Goal: Navigation & Orientation: Find specific page/section

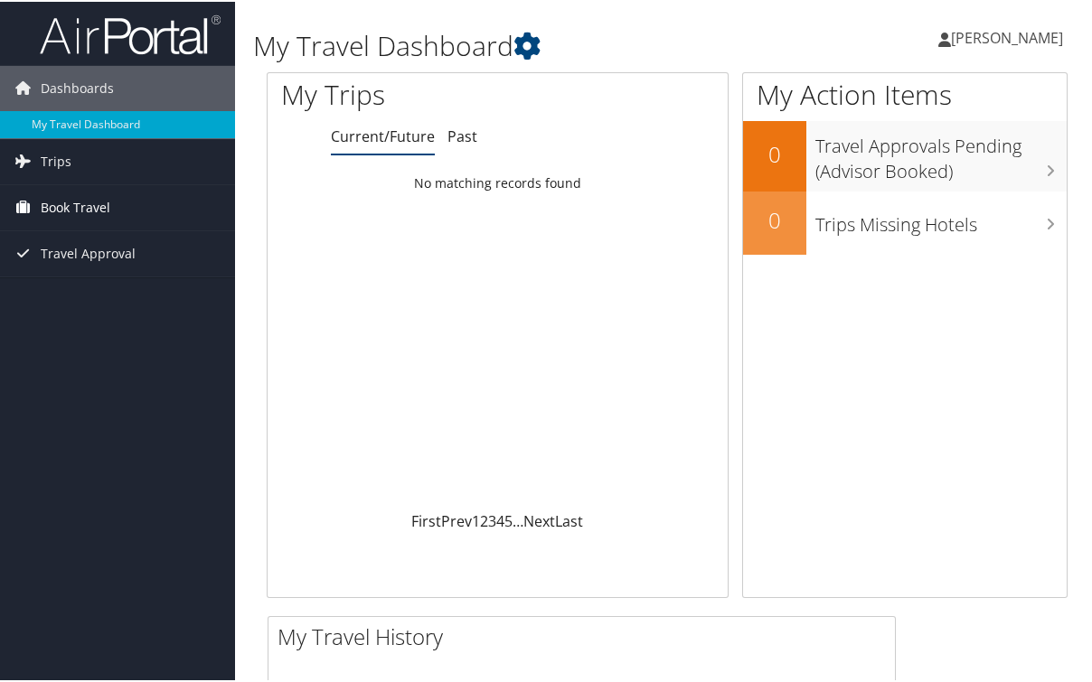
click at [94, 205] on span "Book Travel" at bounding box center [76, 205] width 70 height 45
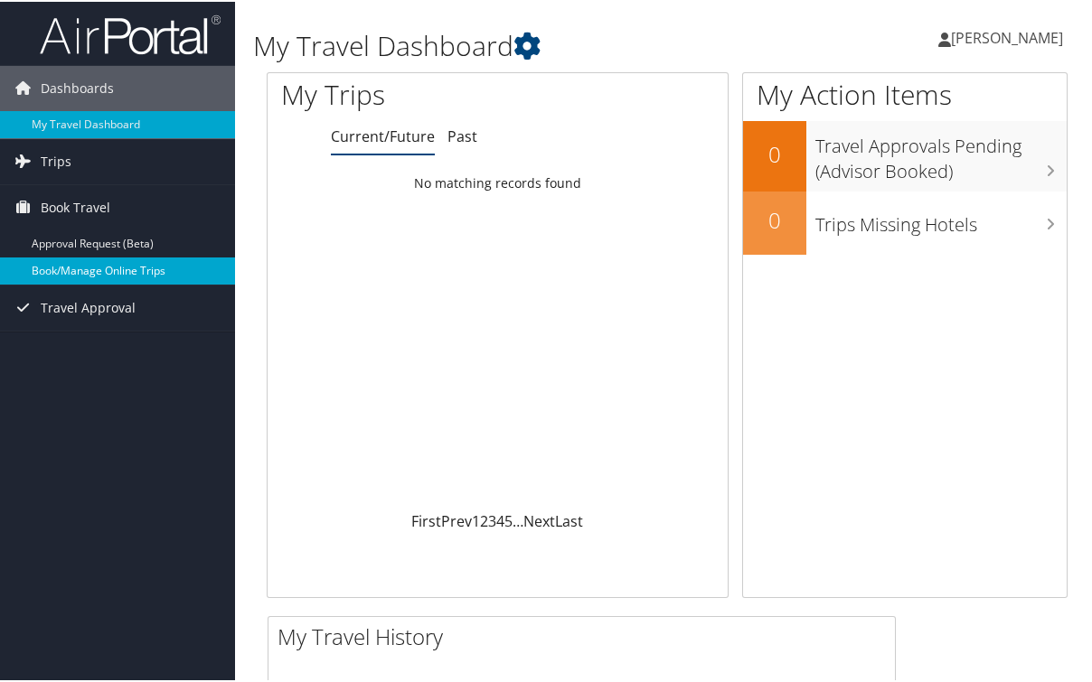
click at [107, 268] on link "Book/Manage Online Trips" at bounding box center [117, 269] width 235 height 27
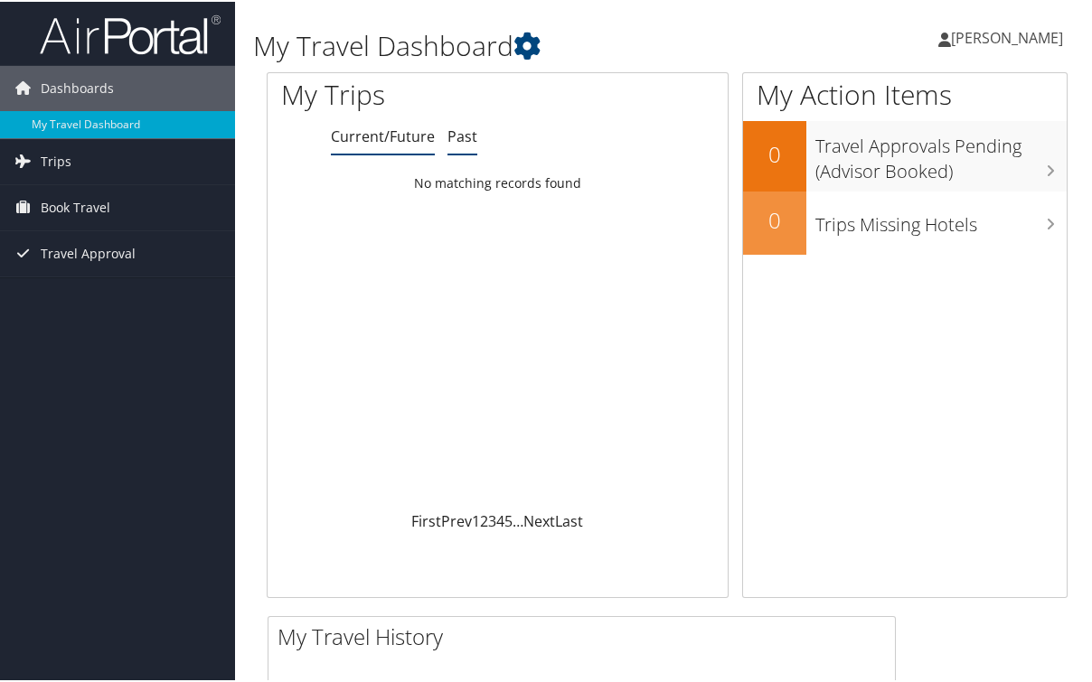
click at [454, 127] on link "Past" at bounding box center [462, 135] width 30 height 20
click at [80, 164] on link "Trips" at bounding box center [117, 159] width 235 height 45
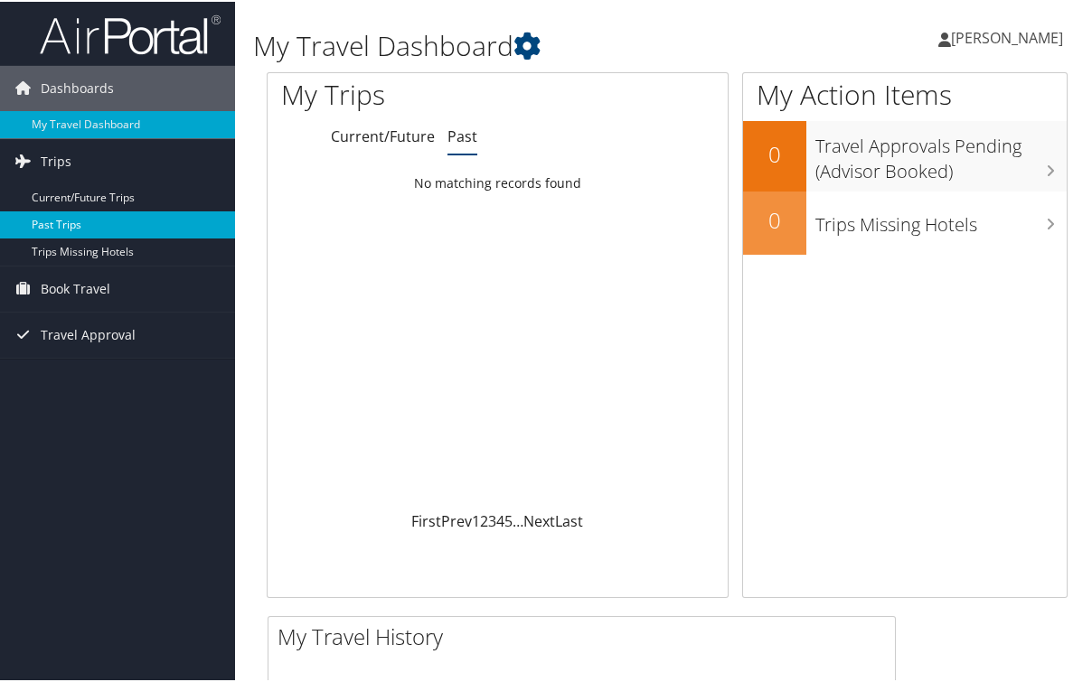
click at [66, 216] on link "Past Trips" at bounding box center [117, 223] width 235 height 27
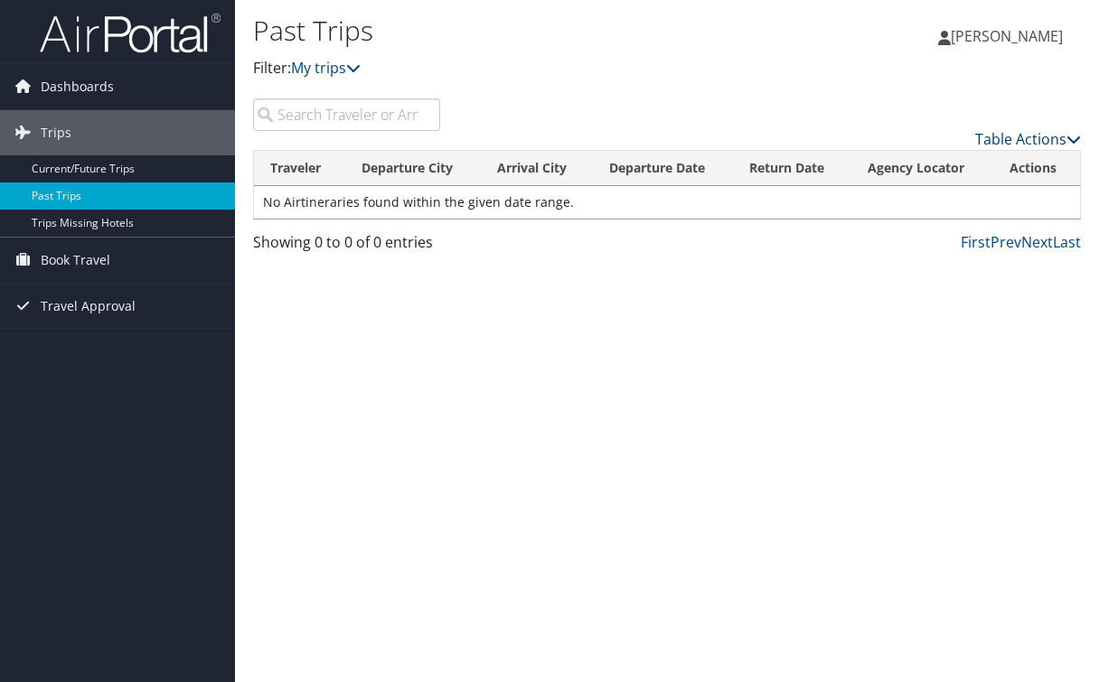
click at [1036, 146] on link "Table Actions" at bounding box center [1028, 139] width 106 height 20
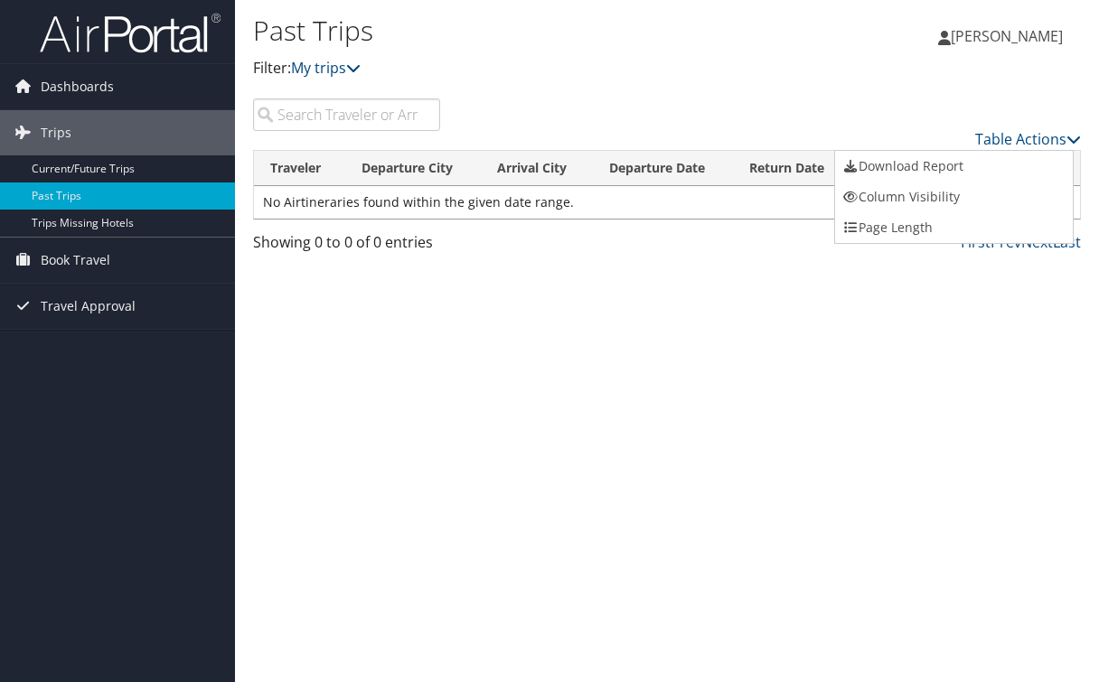
click at [1068, 128] on div at bounding box center [549, 341] width 1099 height 682
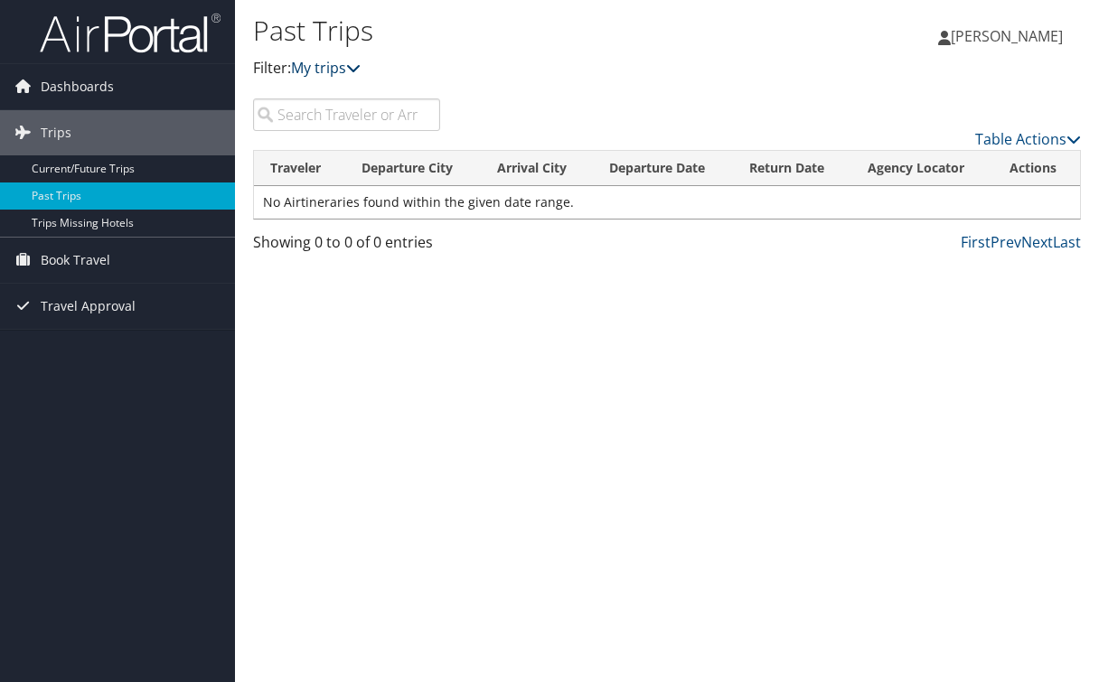
click at [342, 66] on link "My trips" at bounding box center [326, 68] width 70 height 20
click at [361, 67] on icon at bounding box center [353, 68] width 14 height 14
click at [340, 68] on link "My trips" at bounding box center [326, 68] width 70 height 20
